Goal: Check status: Check status

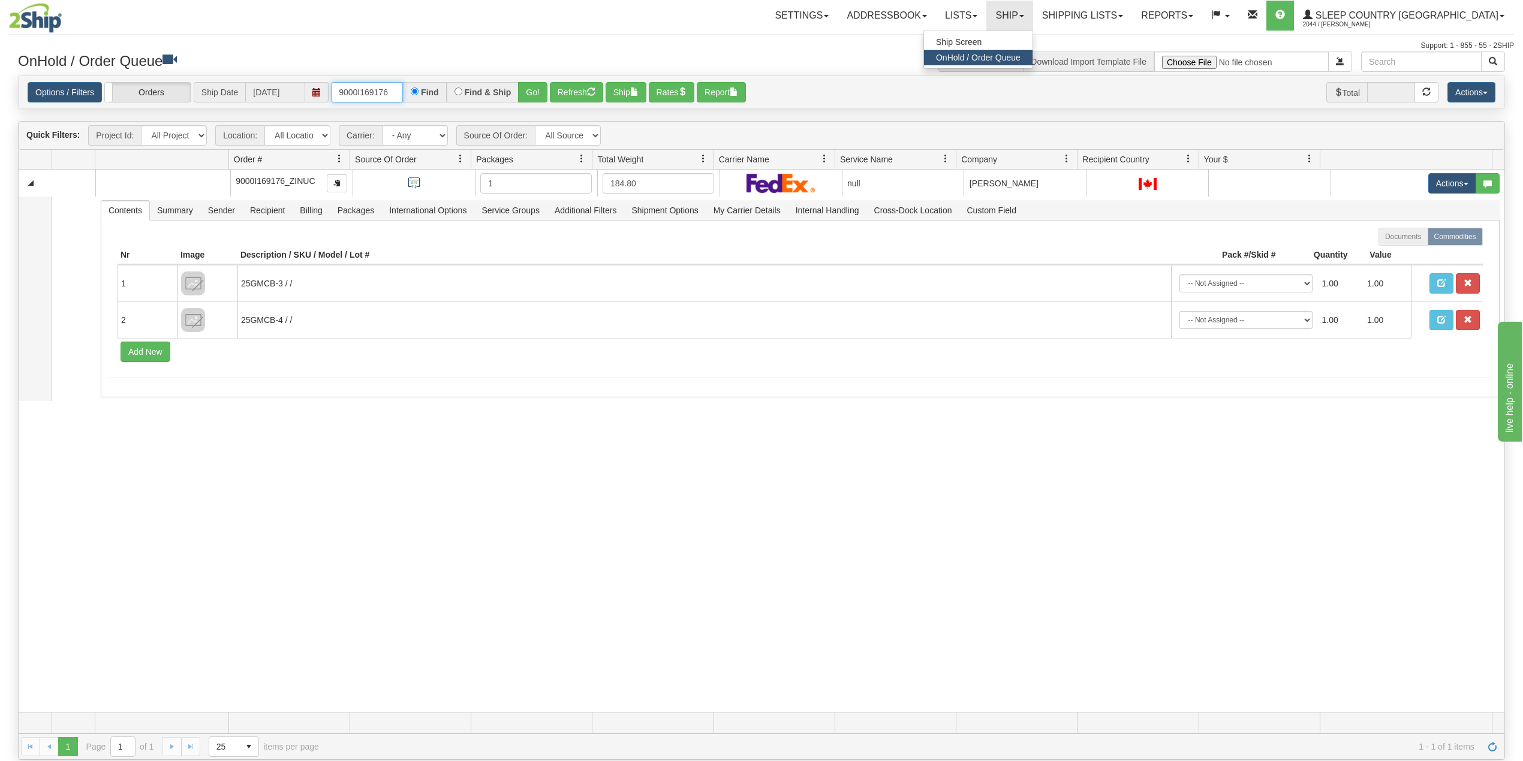
click at [370, 95] on input "9000I169176" at bounding box center [367, 92] width 72 height 20
paste input "7I137574"
type input "9007I137574"
click at [533, 92] on button "Go!" at bounding box center [532, 92] width 29 height 20
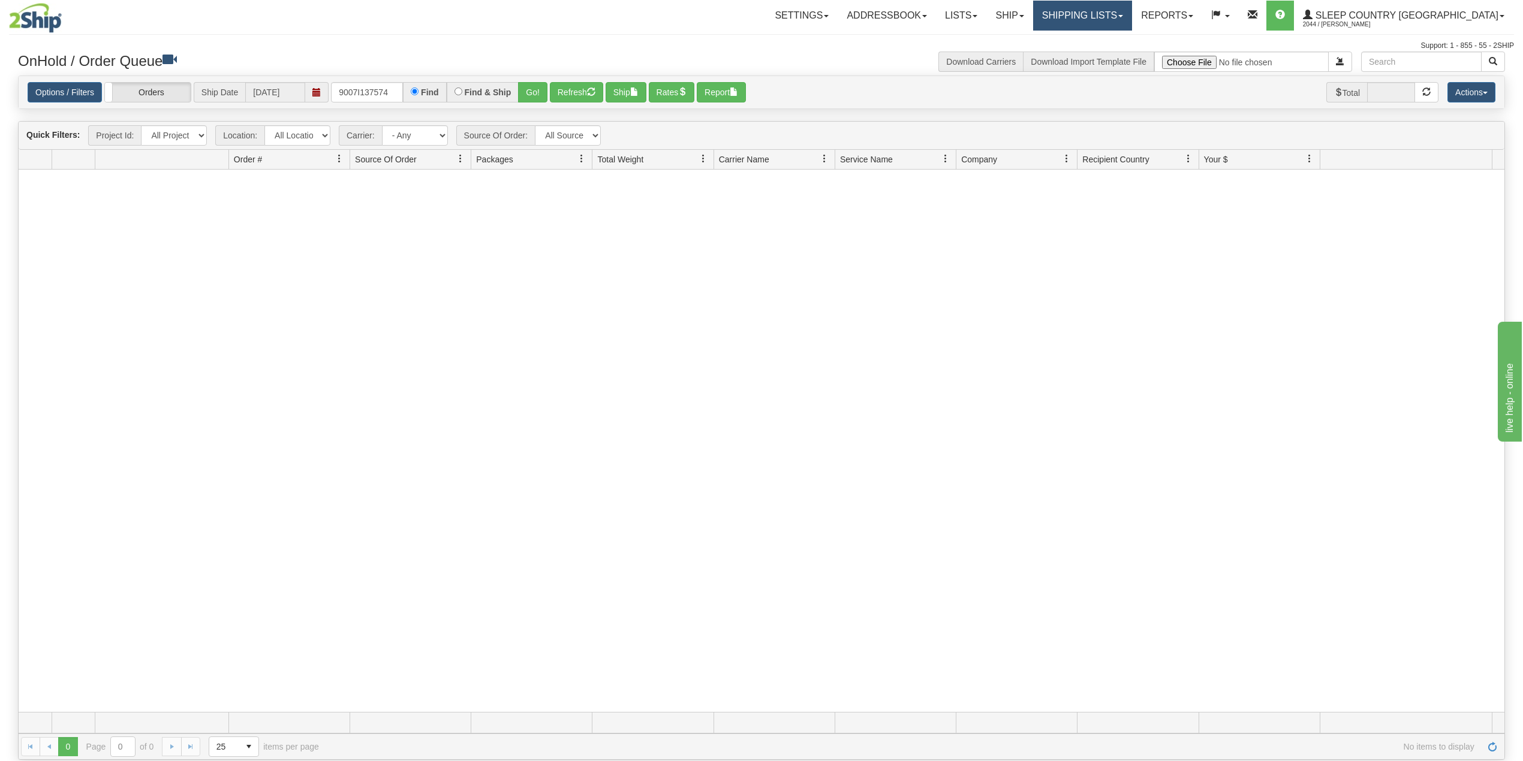
click at [1123, 11] on link "Shipping lists" at bounding box center [1082, 16] width 99 height 30
click at [1116, 53] on span "Search Shipment History" at bounding box center [1072, 58] width 93 height 10
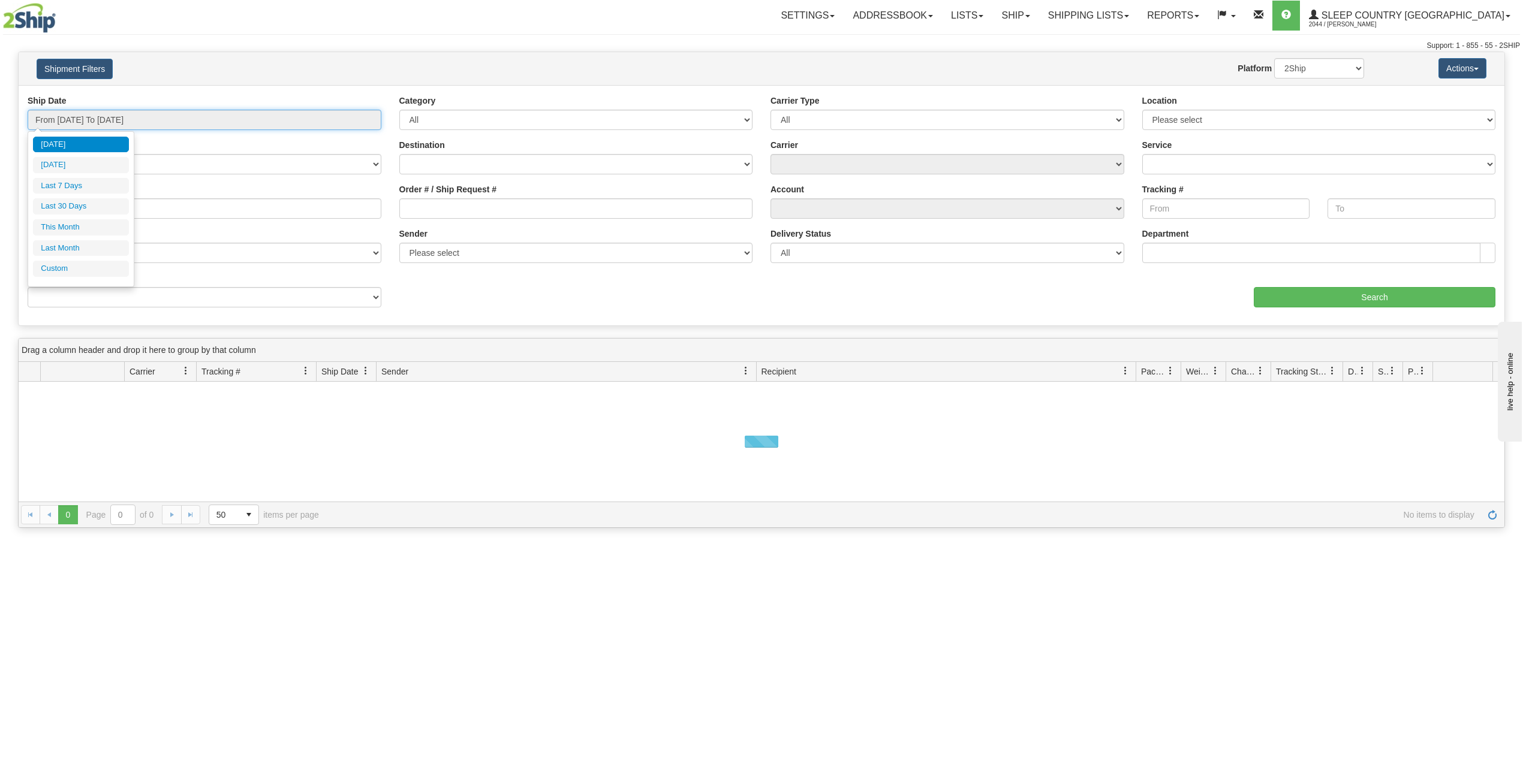
click at [87, 116] on input "From [DATE] To [DATE]" at bounding box center [205, 120] width 354 height 20
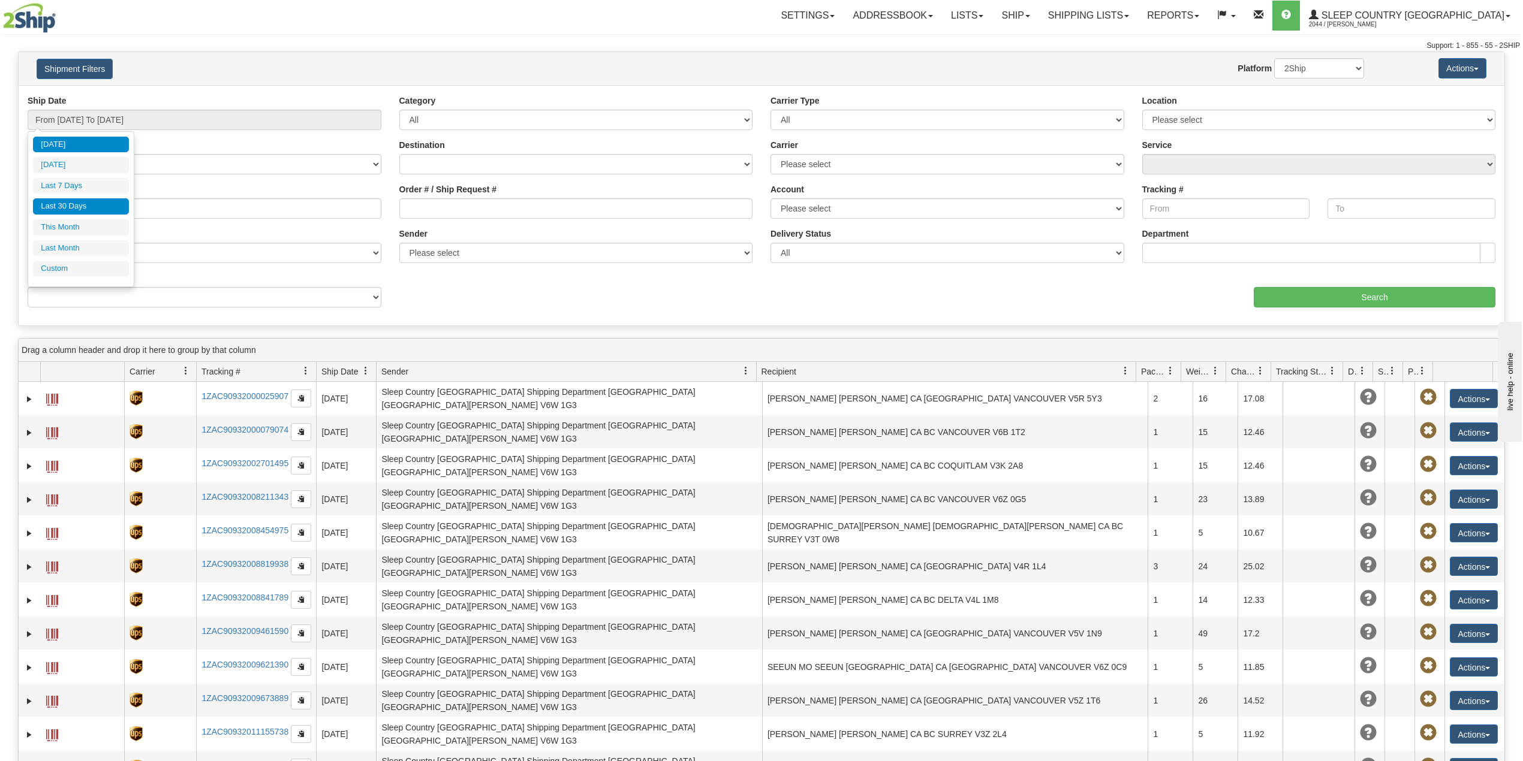
click at [82, 207] on li "Last 30 Days" at bounding box center [81, 206] width 96 height 16
type input "From [DATE] To [DATE]"
click at [82, 207] on input "Reference / PO" at bounding box center [205, 208] width 354 height 20
paste input "9007I137574"
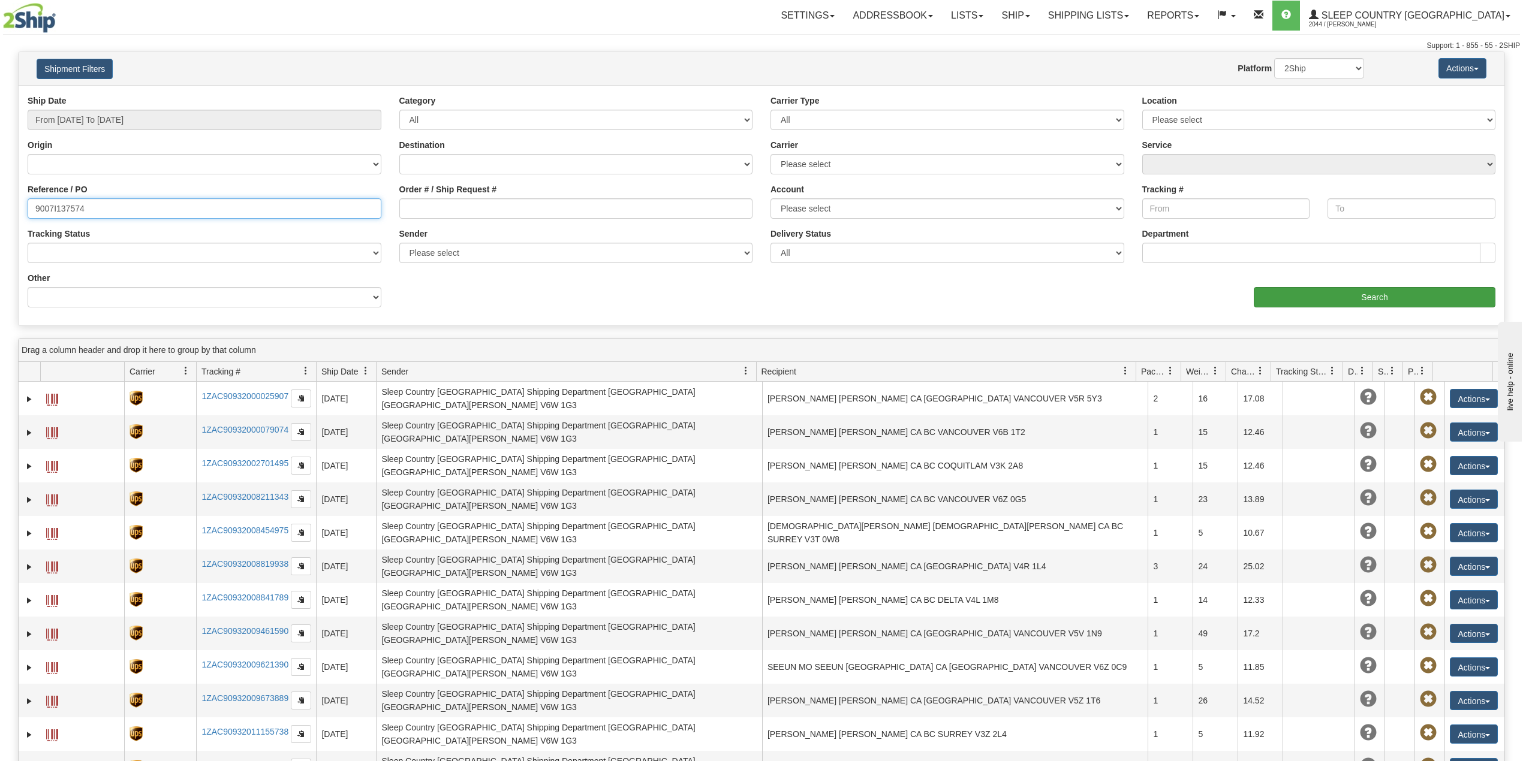
type input "9007I137574"
click at [1297, 294] on input "Search" at bounding box center [1374, 297] width 242 height 20
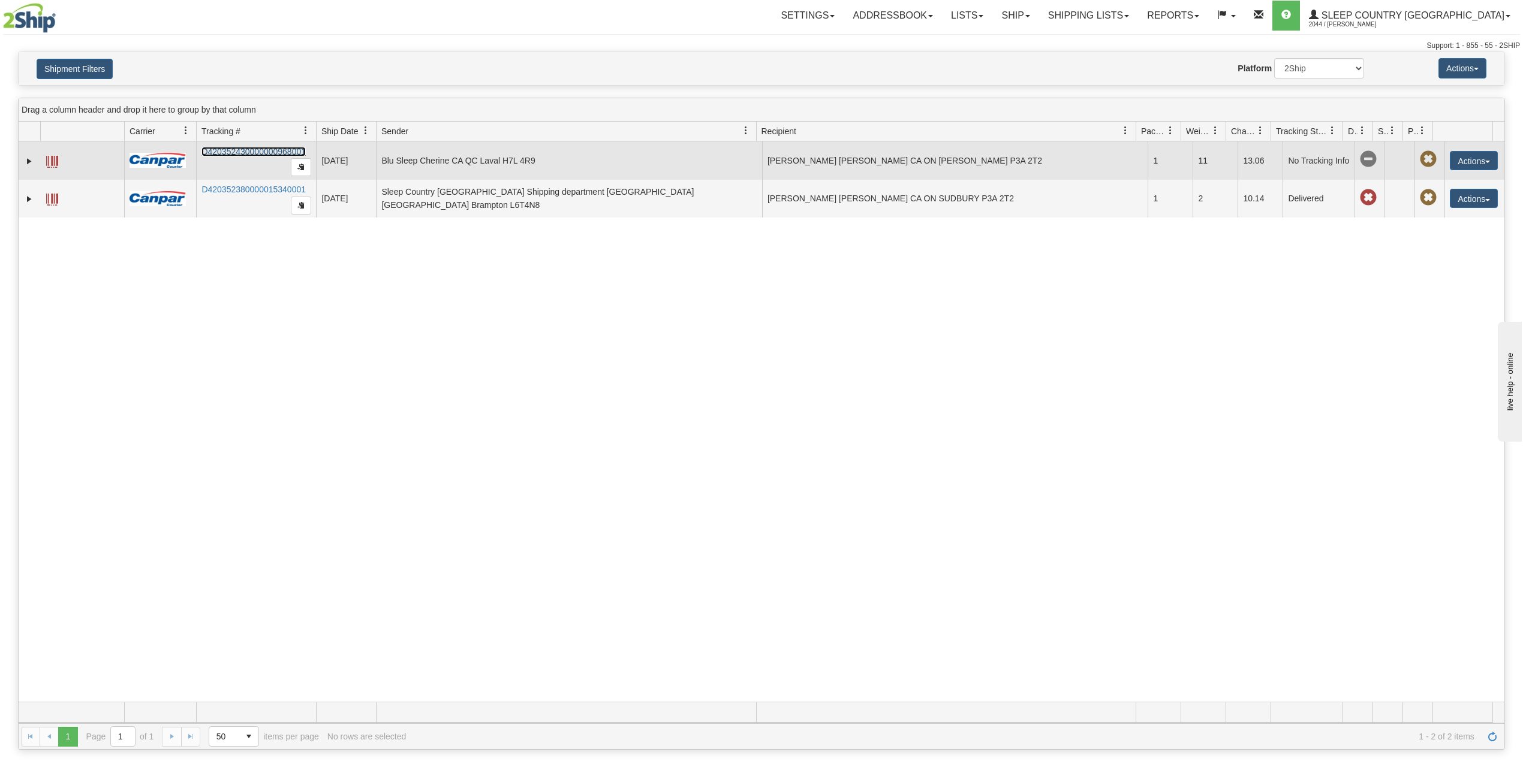
click at [261, 154] on link "D420352430000000968001" at bounding box center [253, 152] width 104 height 10
